Goal: Information Seeking & Learning: Learn about a topic

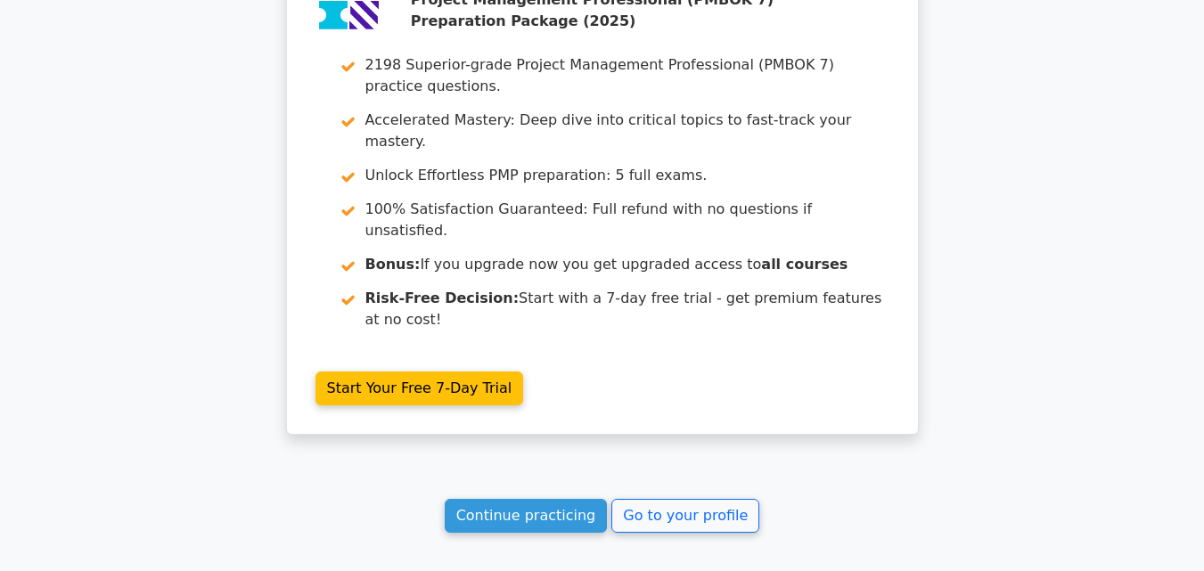
scroll to position [2735, 0]
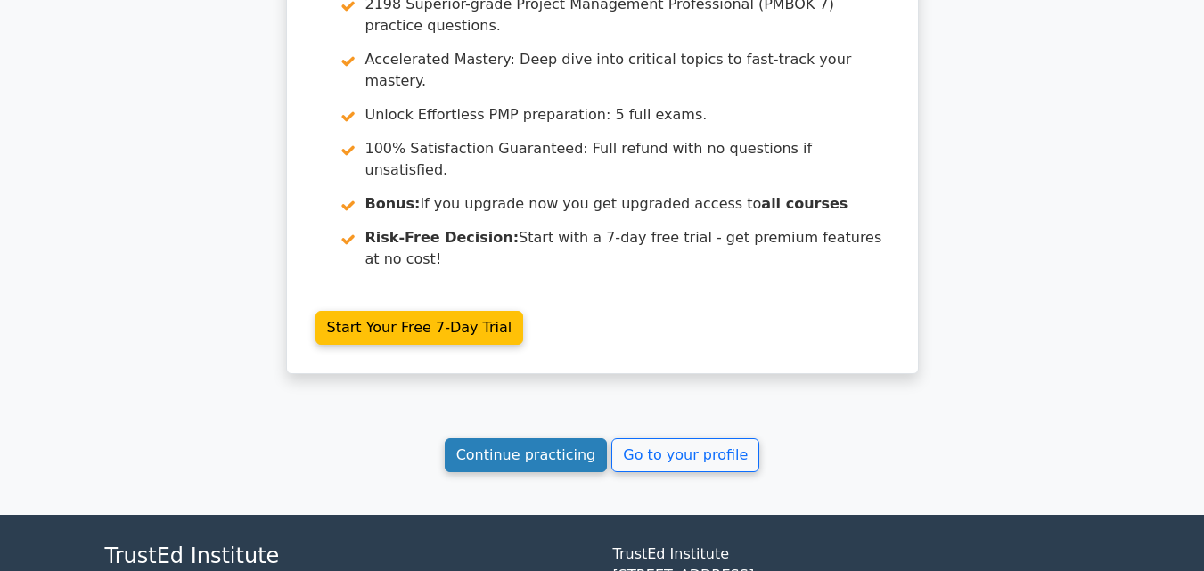
click at [503, 439] on link "Continue practicing" at bounding box center [526, 456] width 163 height 34
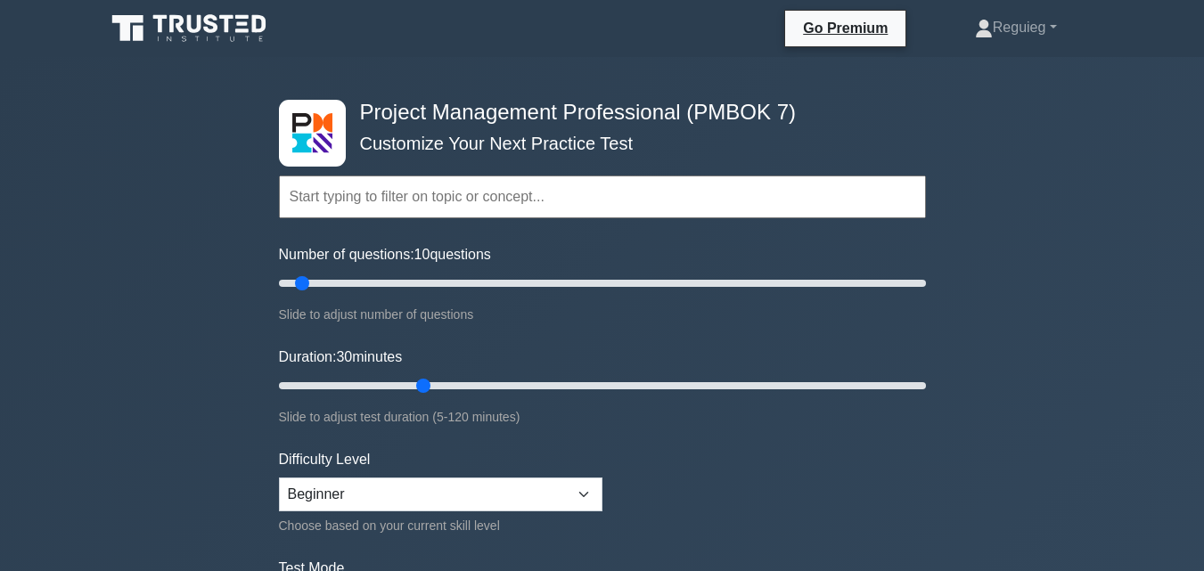
drag, startPoint x: 352, startPoint y: 284, endPoint x: 307, endPoint y: 296, distance: 46.9
type input "10"
click at [307, 294] on input "Number of questions: 10 questions" at bounding box center [602, 283] width 647 height 21
drag, startPoint x: 421, startPoint y: 381, endPoint x: 339, endPoint y: 406, distance: 86.0
type input "15"
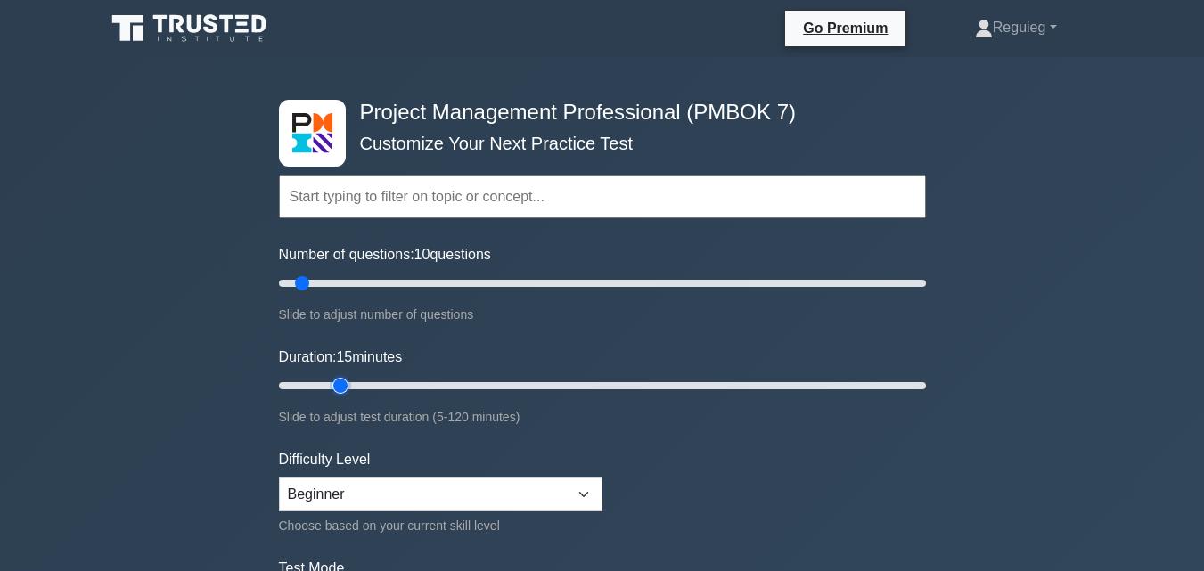
click at [339, 397] on input "Duration: 15 minutes" at bounding box center [602, 385] width 647 height 21
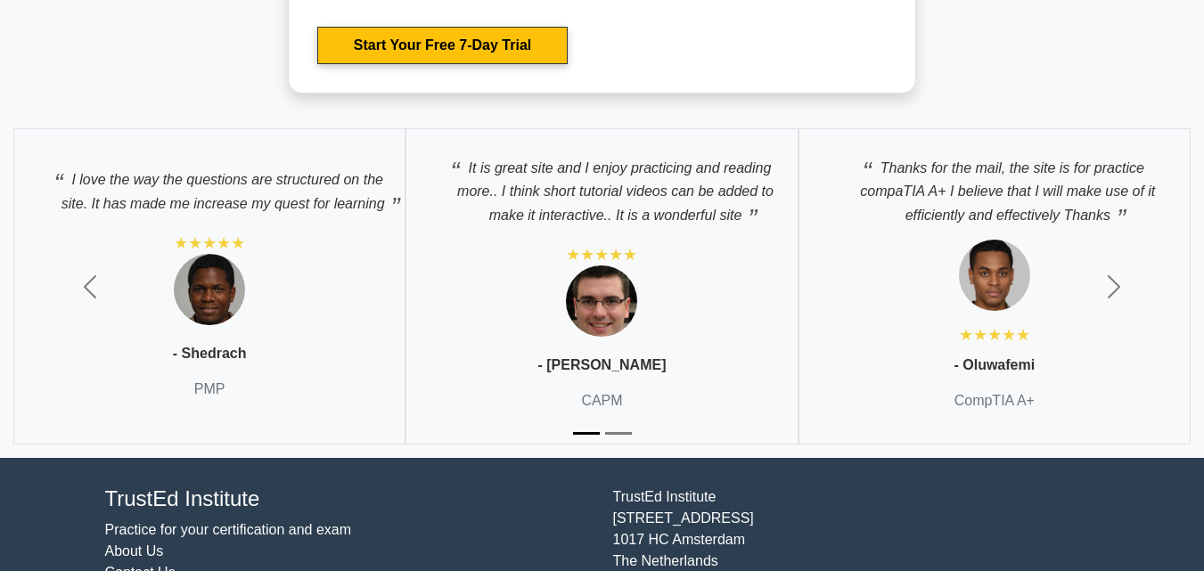
scroll to position [3646, 0]
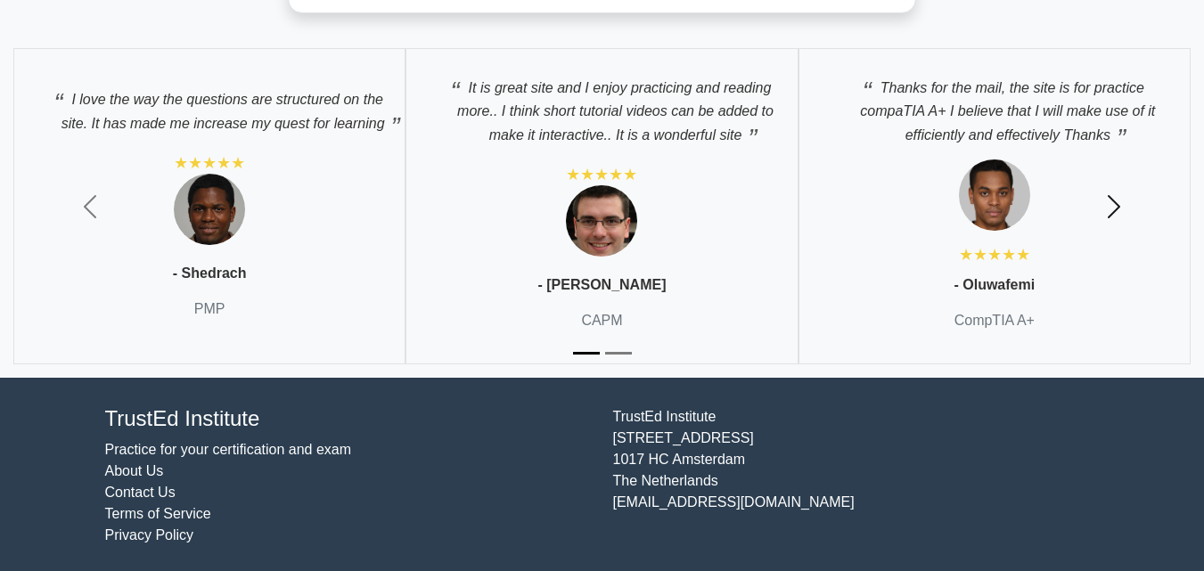
click at [1115, 197] on span "button" at bounding box center [1114, 207] width 29 height 29
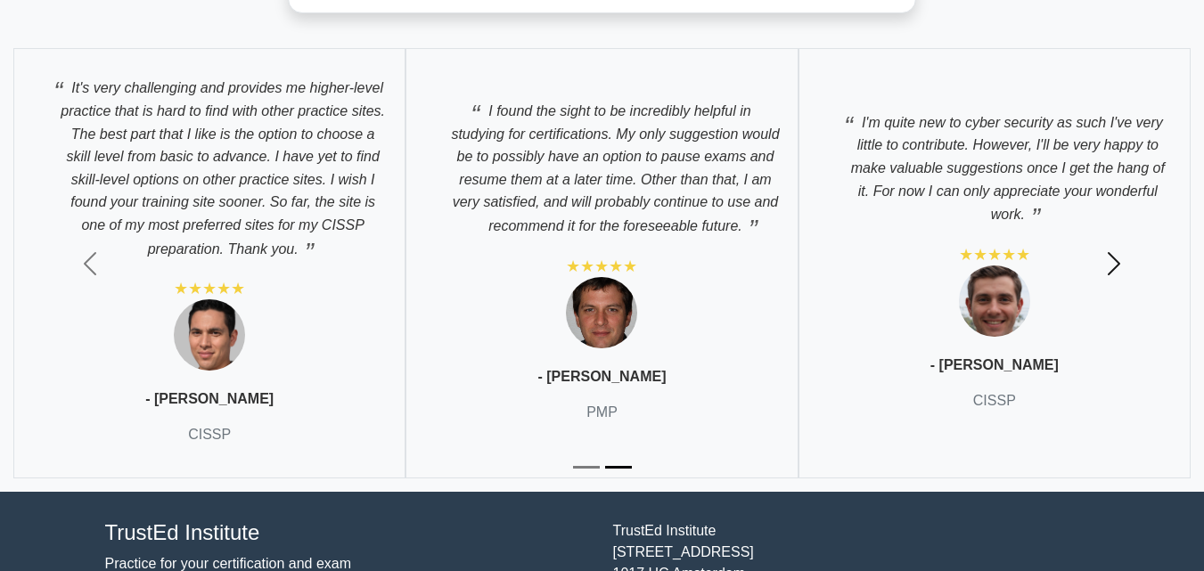
click at [1108, 258] on span "button" at bounding box center [1114, 264] width 29 height 29
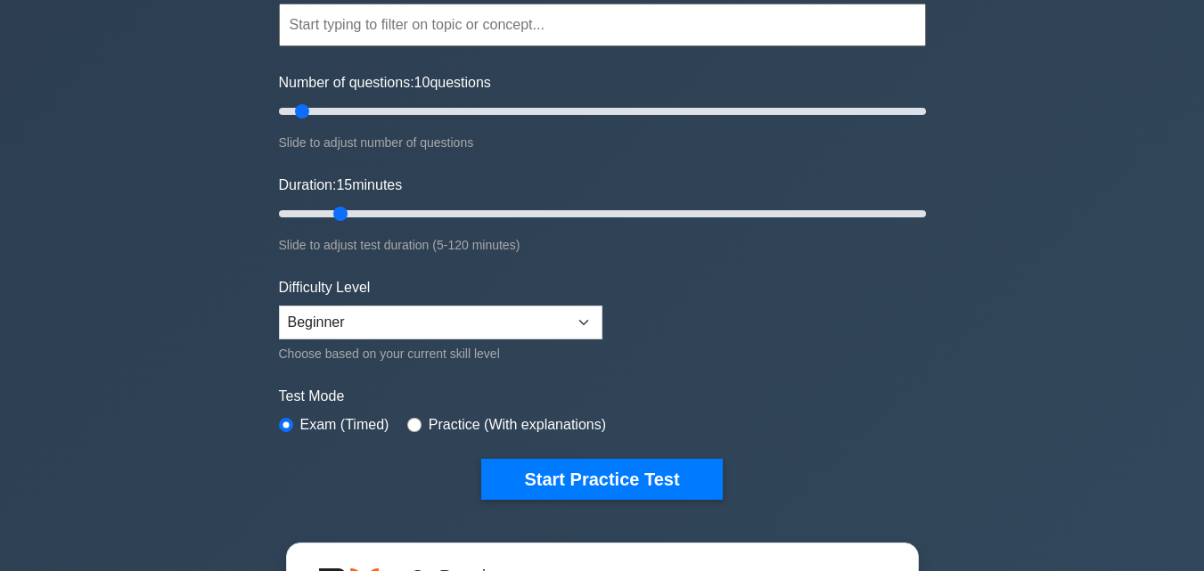
scroll to position [170, 0]
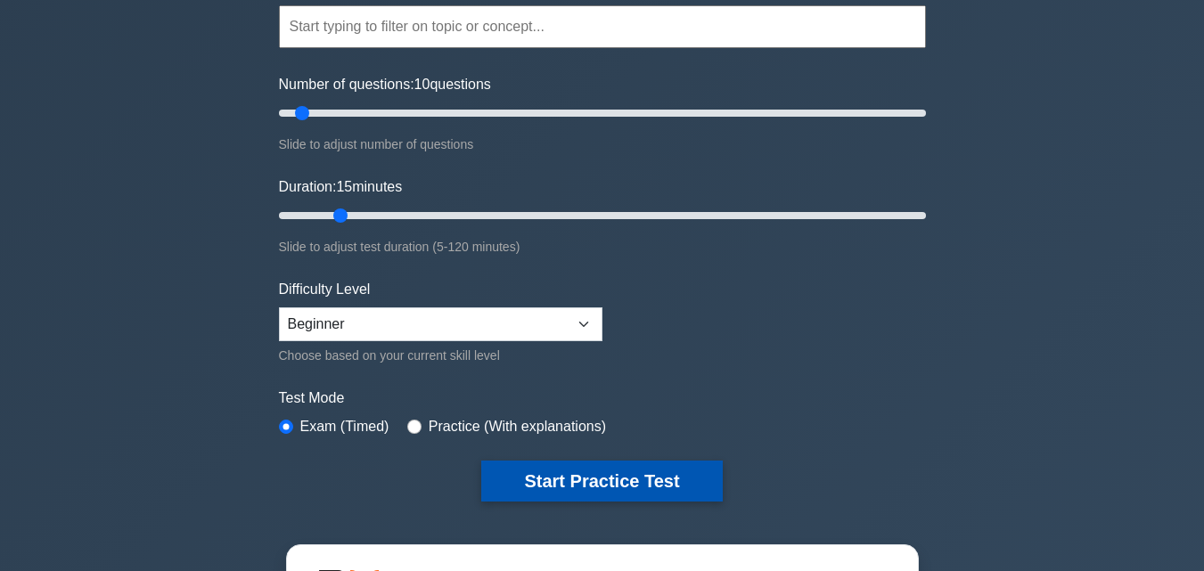
click at [545, 473] on button "Start Practice Test" at bounding box center [601, 481] width 241 height 41
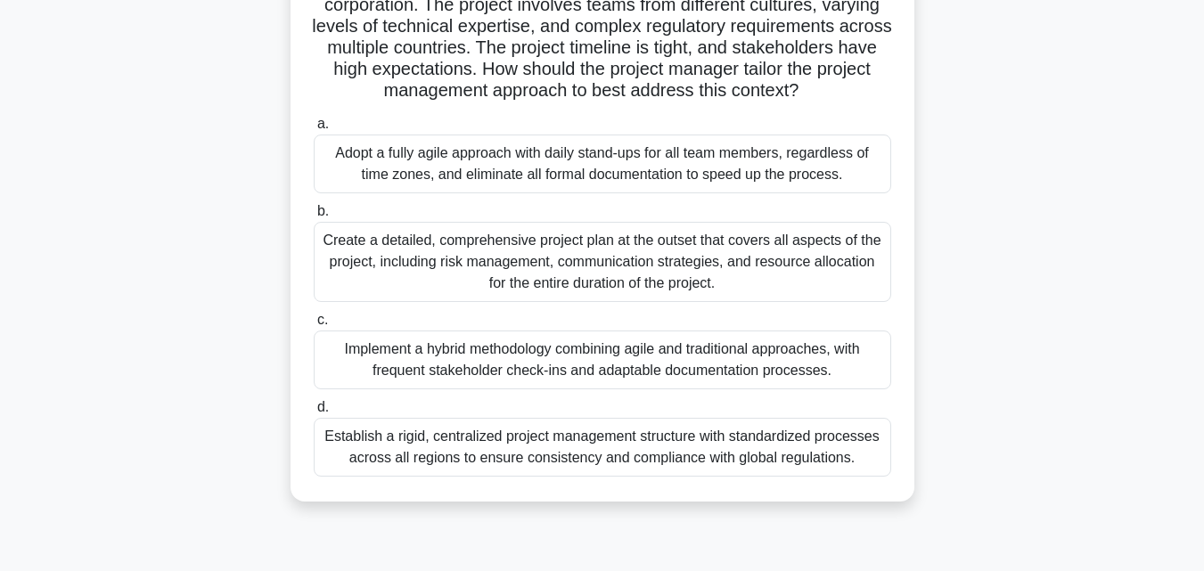
scroll to position [124, 0]
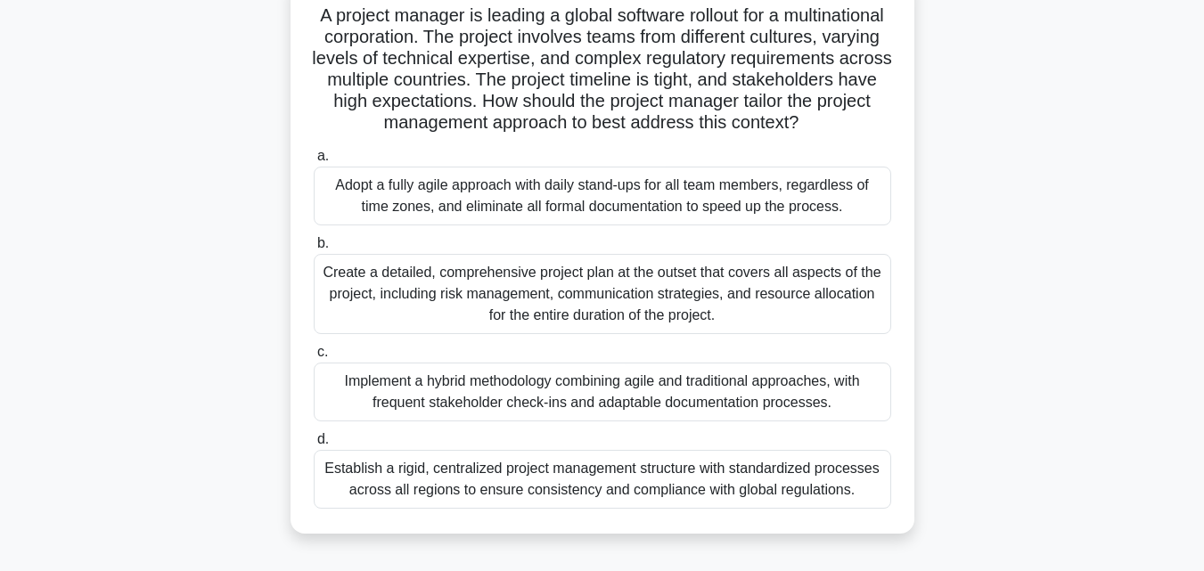
click at [484, 322] on div "Create a detailed, comprehensive project plan at the outset that covers all asp…" at bounding box center [603, 294] width 578 height 80
click at [314, 250] on input "b. Create a detailed, comprehensive project plan at the outset that covers all …" at bounding box center [314, 244] width 0 height 12
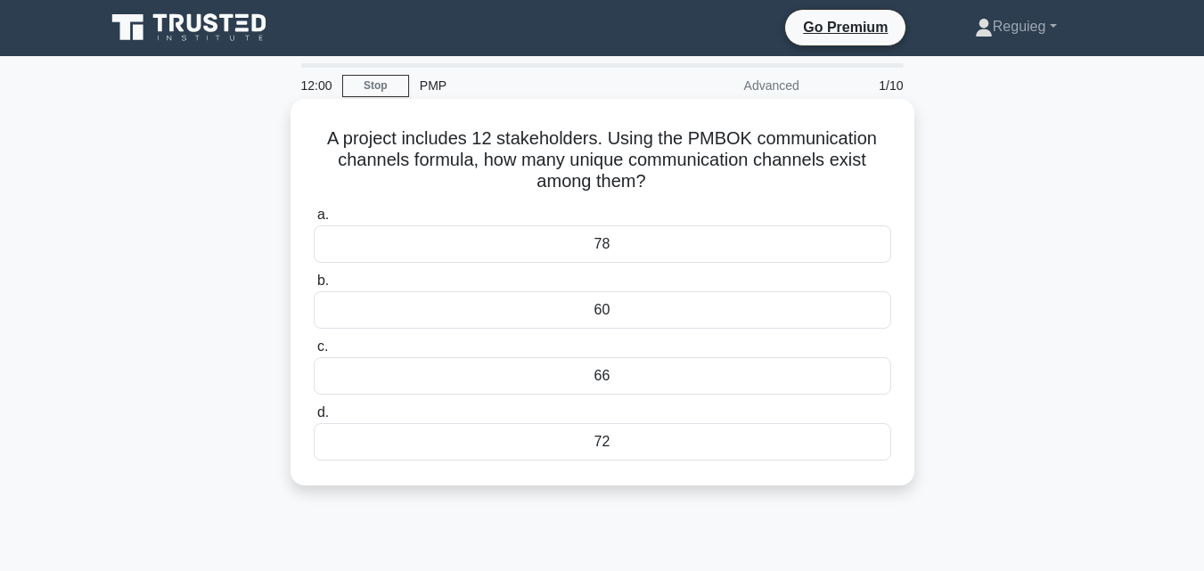
scroll to position [0, 0]
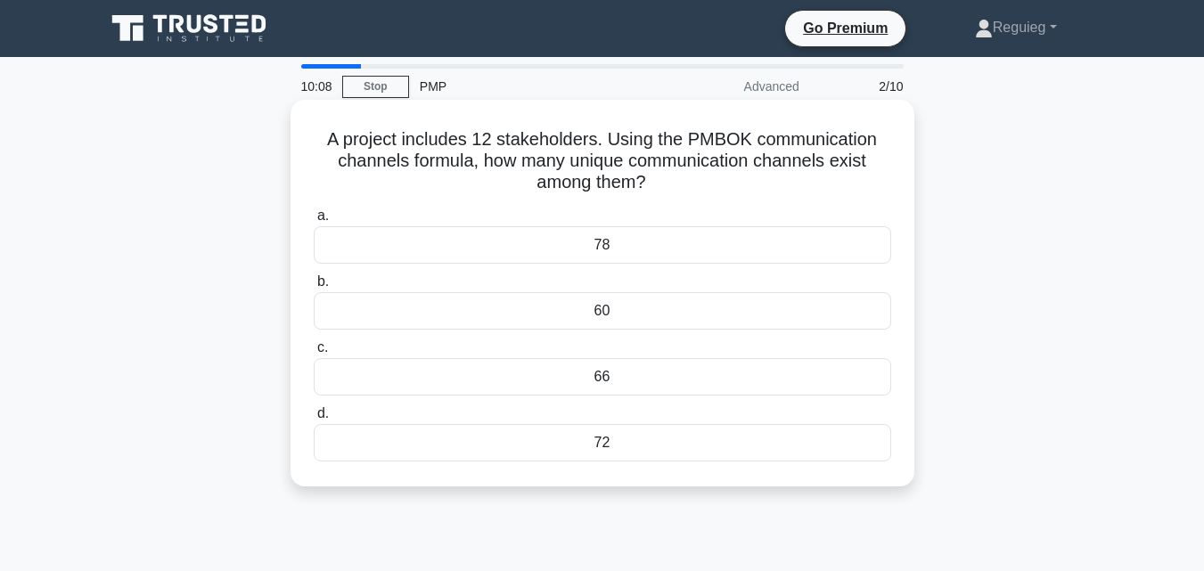
click at [625, 310] on div "60" at bounding box center [603, 310] width 578 height 37
click at [314, 288] on input "b. 60" at bounding box center [314, 282] width 0 height 12
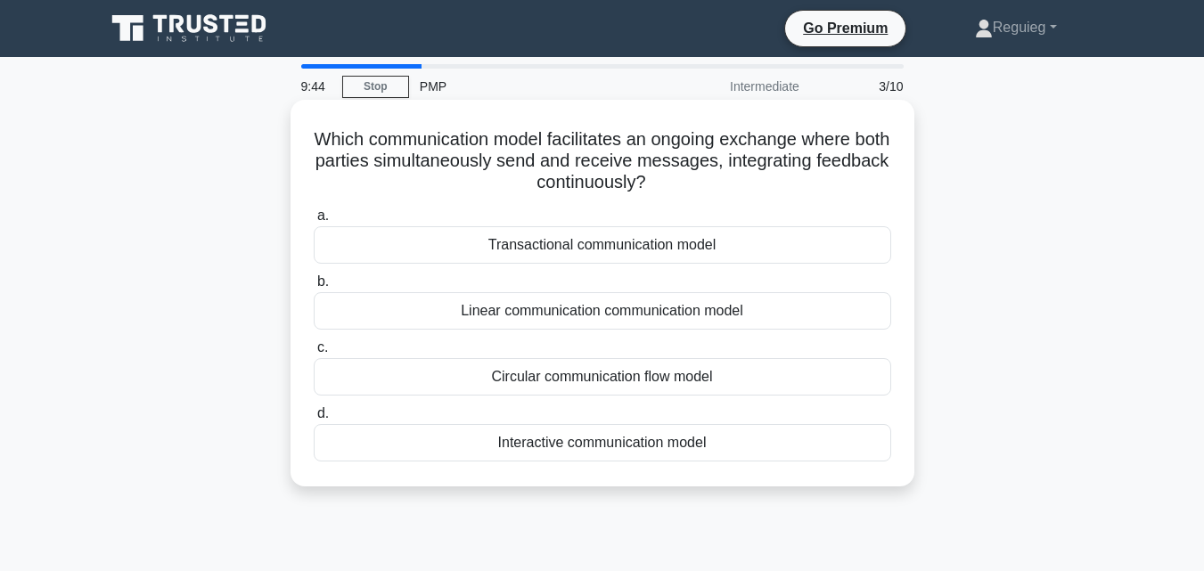
click at [585, 250] on div "Transactional communication model" at bounding box center [603, 244] width 578 height 37
click at [314, 222] on input "a. Transactional communication model" at bounding box center [314, 216] width 0 height 12
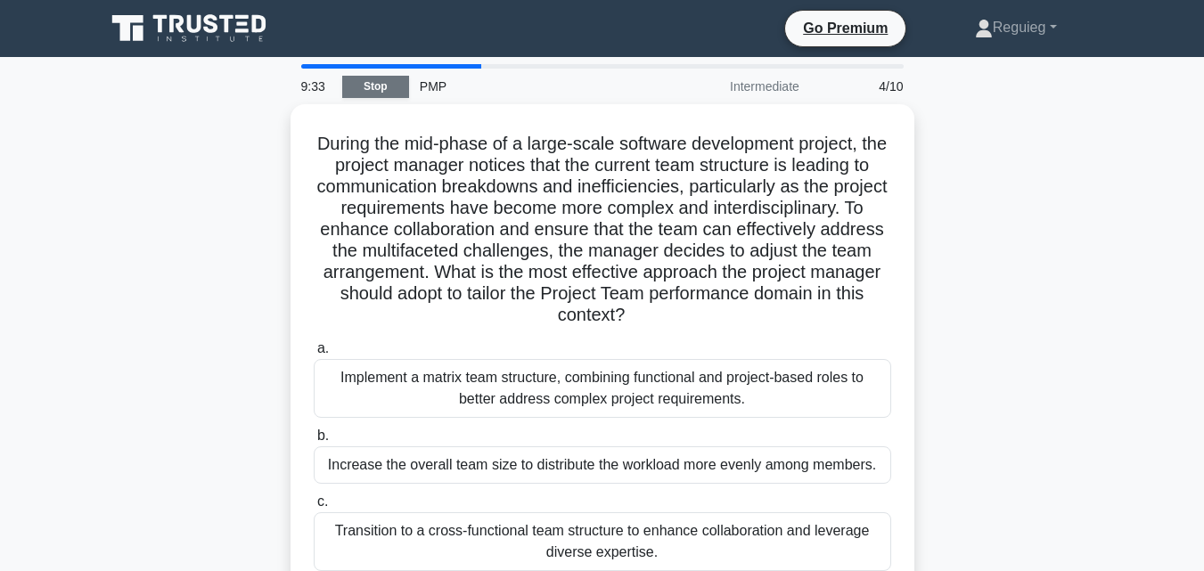
drag, startPoint x: 393, startPoint y: 80, endPoint x: 400, endPoint y: 144, distance: 64.6
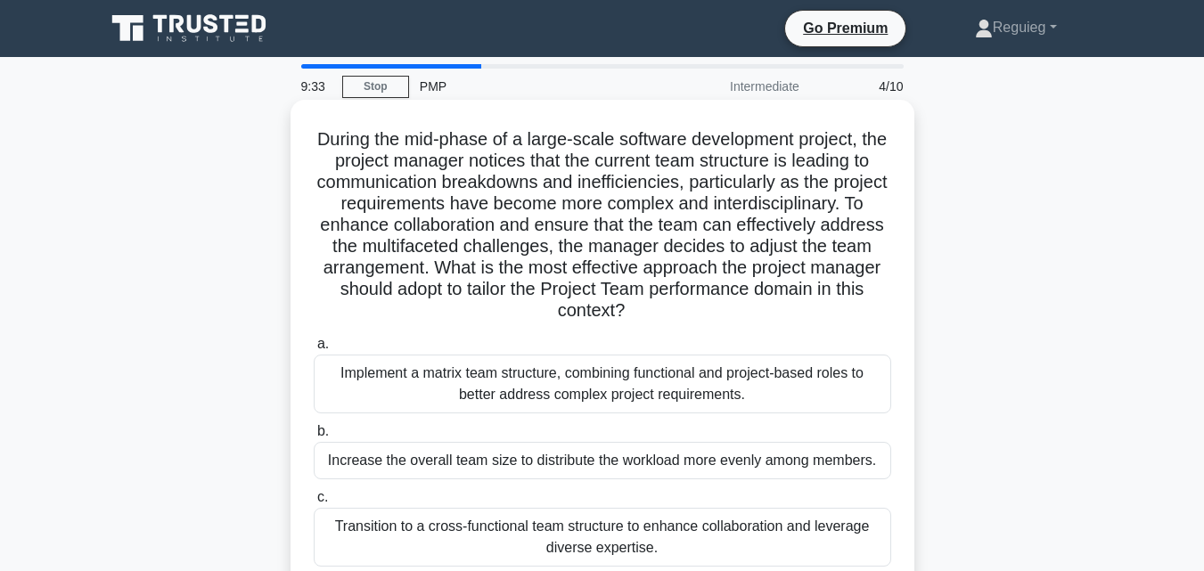
click at [393, 82] on link "Stop" at bounding box center [375, 87] width 67 height 22
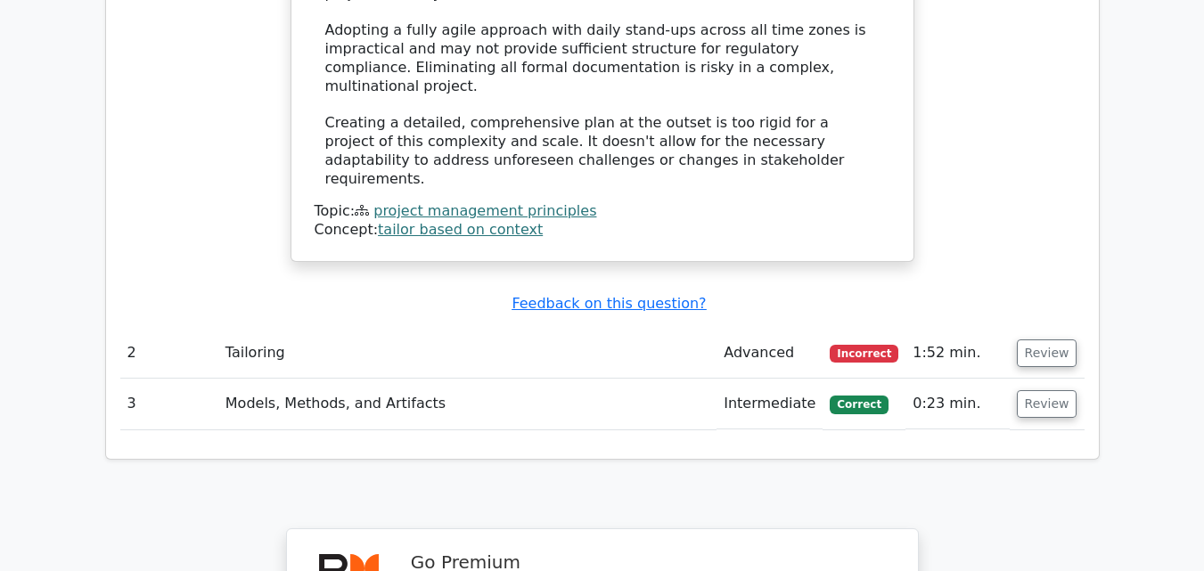
scroll to position [2496, 0]
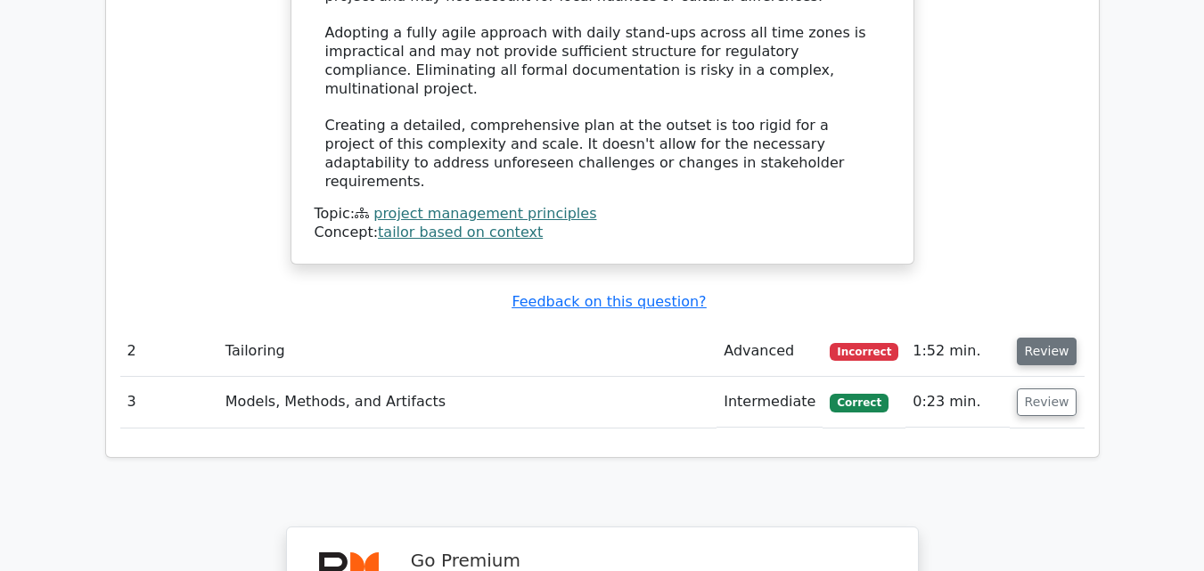
click at [1042, 338] on button "Review" at bounding box center [1047, 352] width 61 height 28
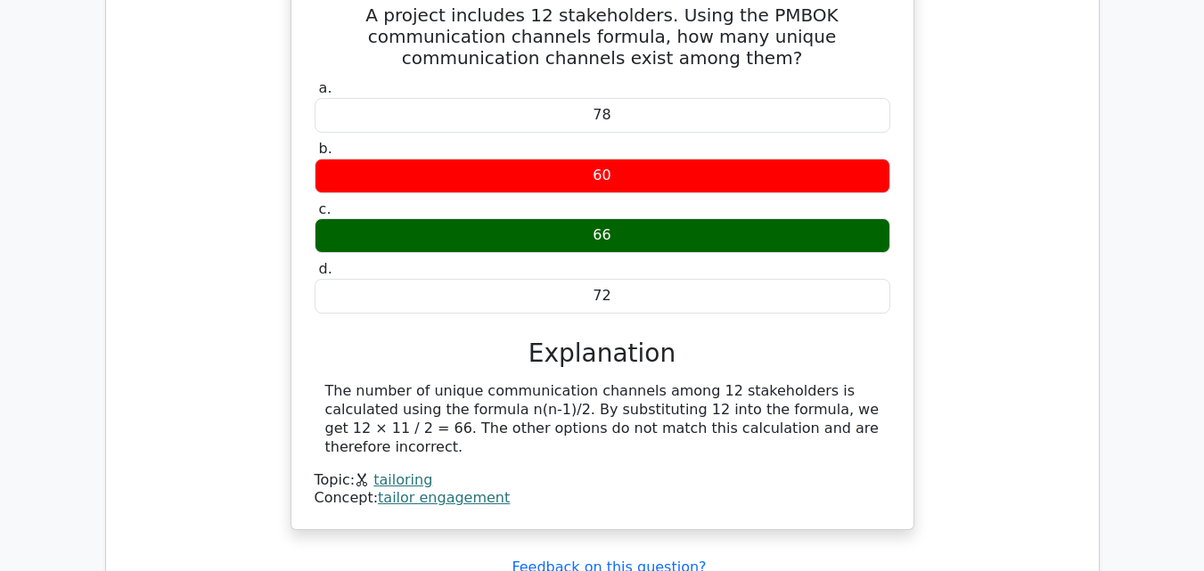
scroll to position [3120, 0]
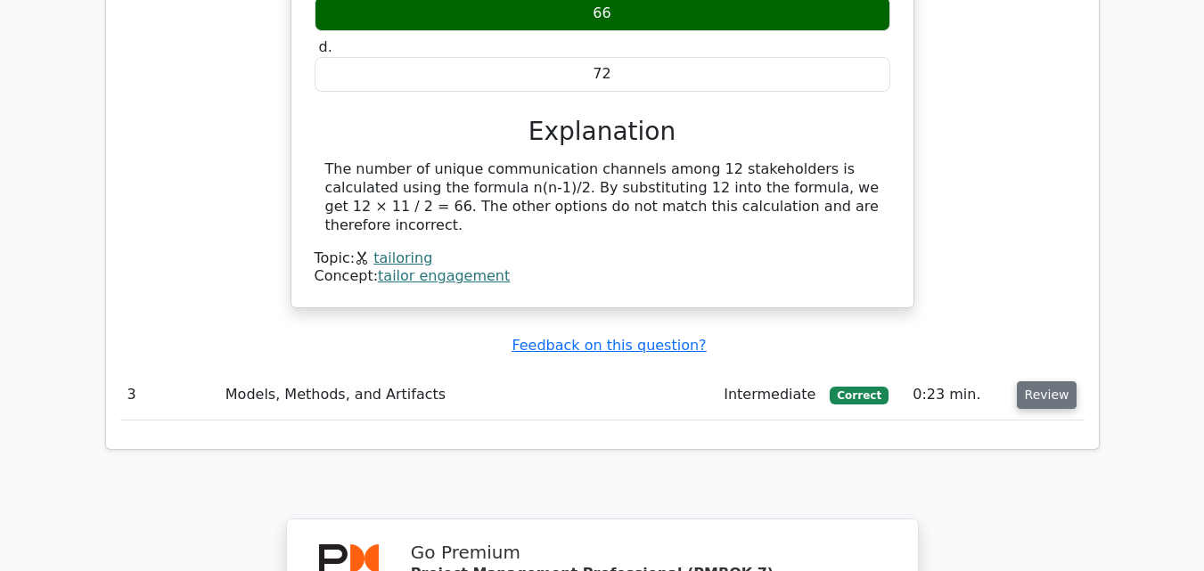
click at [1038, 381] on button "Review" at bounding box center [1047, 395] width 61 height 28
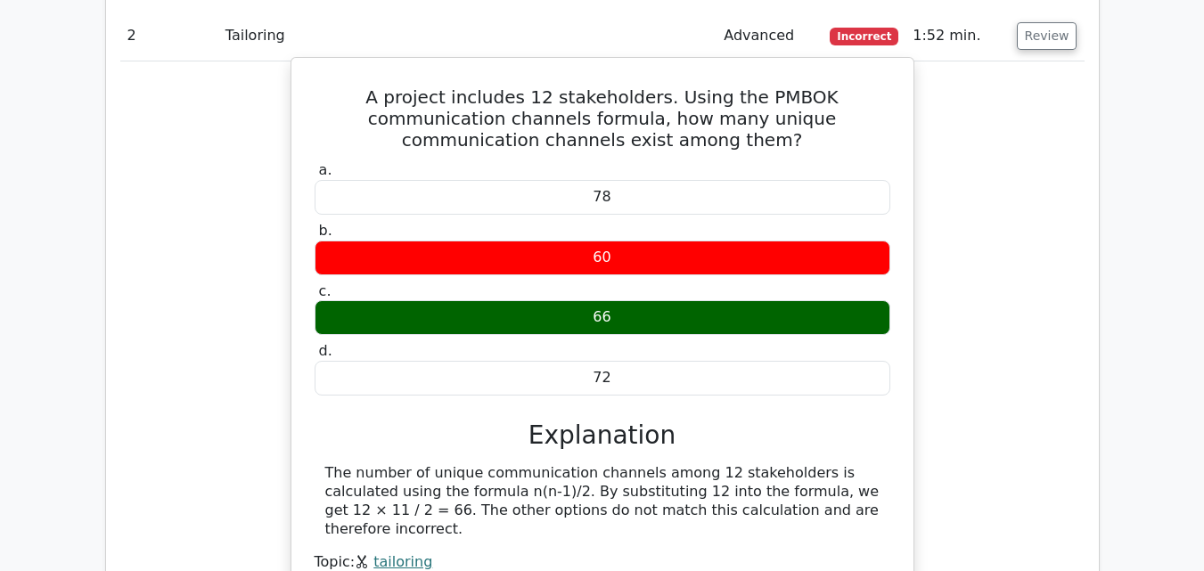
scroll to position [2570, 0]
